Goal: Task Accomplishment & Management: Manage account settings

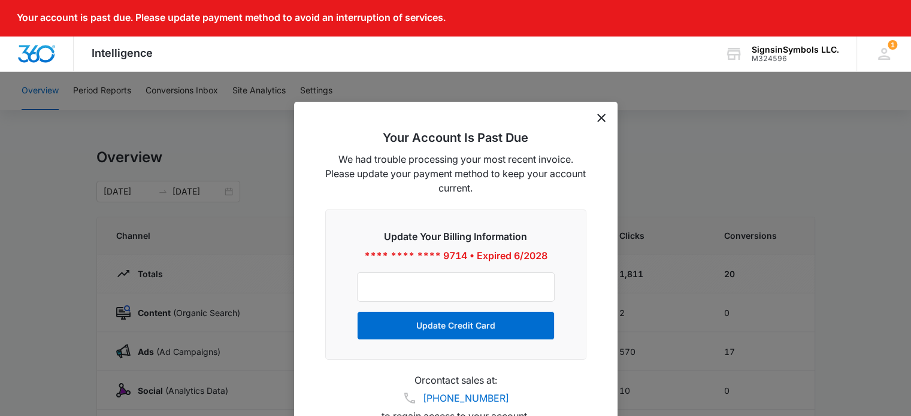
click at [599, 117] on icon "dismiss this dialog" at bounding box center [601, 118] width 8 height 8
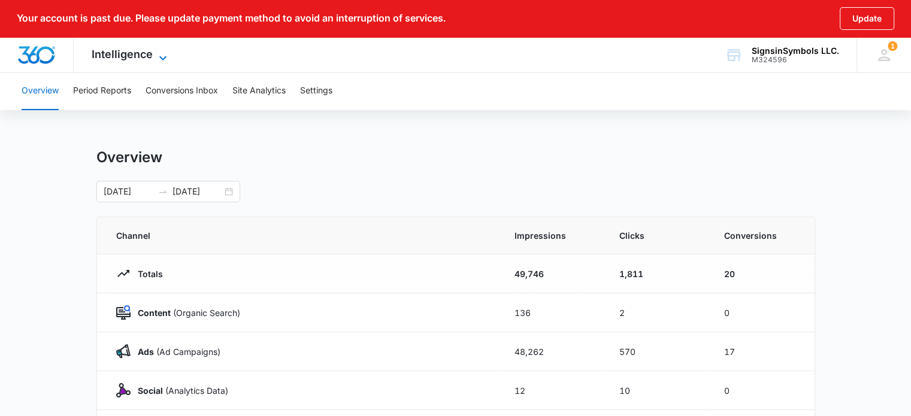
click at [101, 51] on span "Intelligence" at bounding box center [122, 54] width 61 height 13
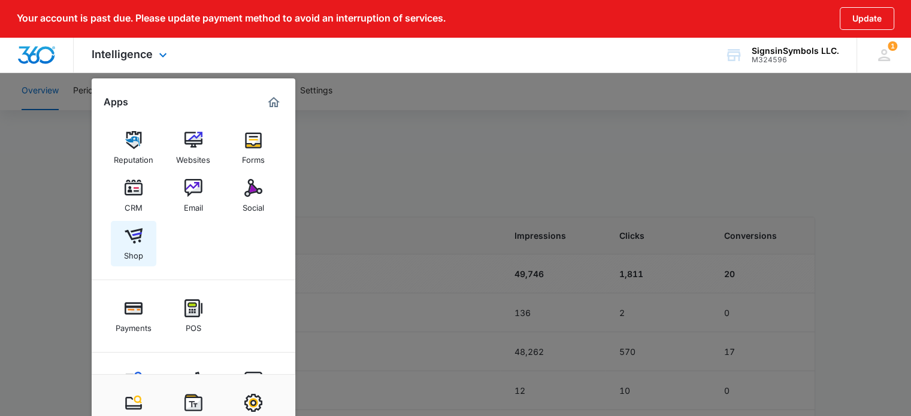
click at [135, 236] on img at bounding box center [134, 236] width 18 height 18
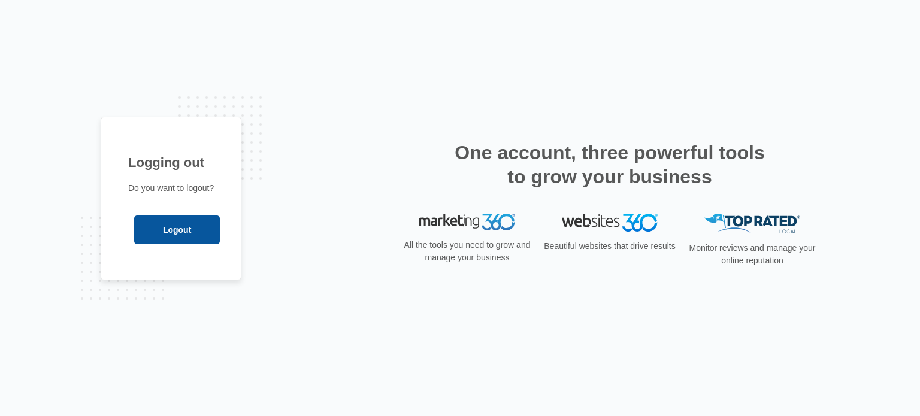
click at [165, 230] on input "Logout" at bounding box center [177, 230] width 86 height 29
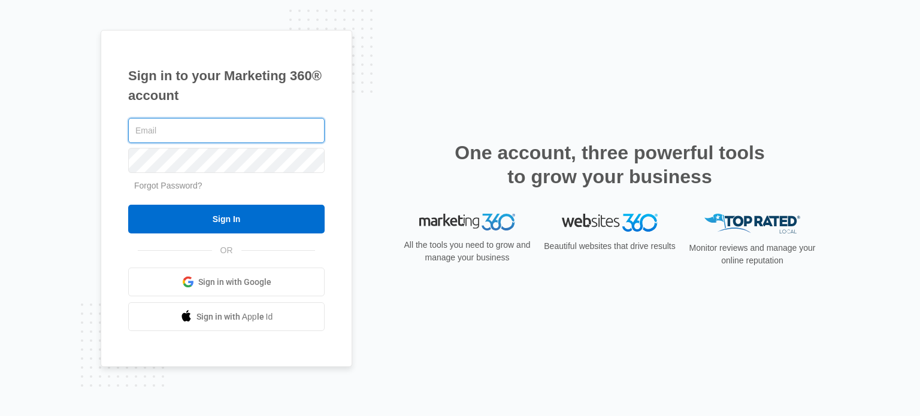
type input "sales@signsinsymbols.com"
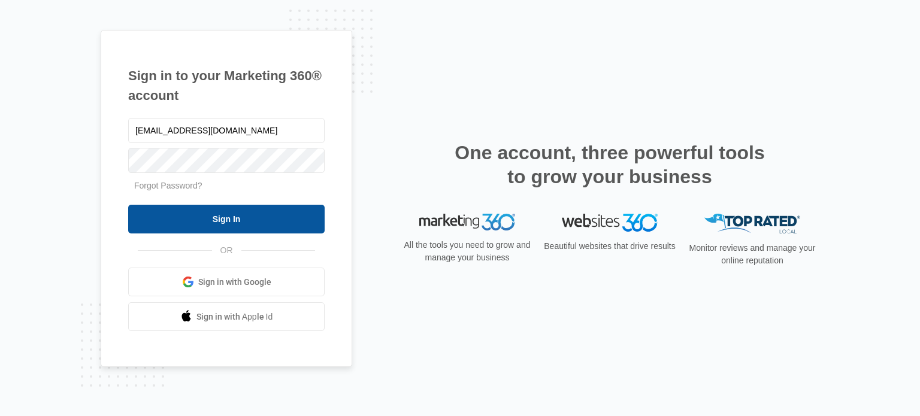
click at [206, 219] on input "Sign In" at bounding box center [226, 219] width 196 height 29
